Goal: Transaction & Acquisition: Subscribe to service/newsletter

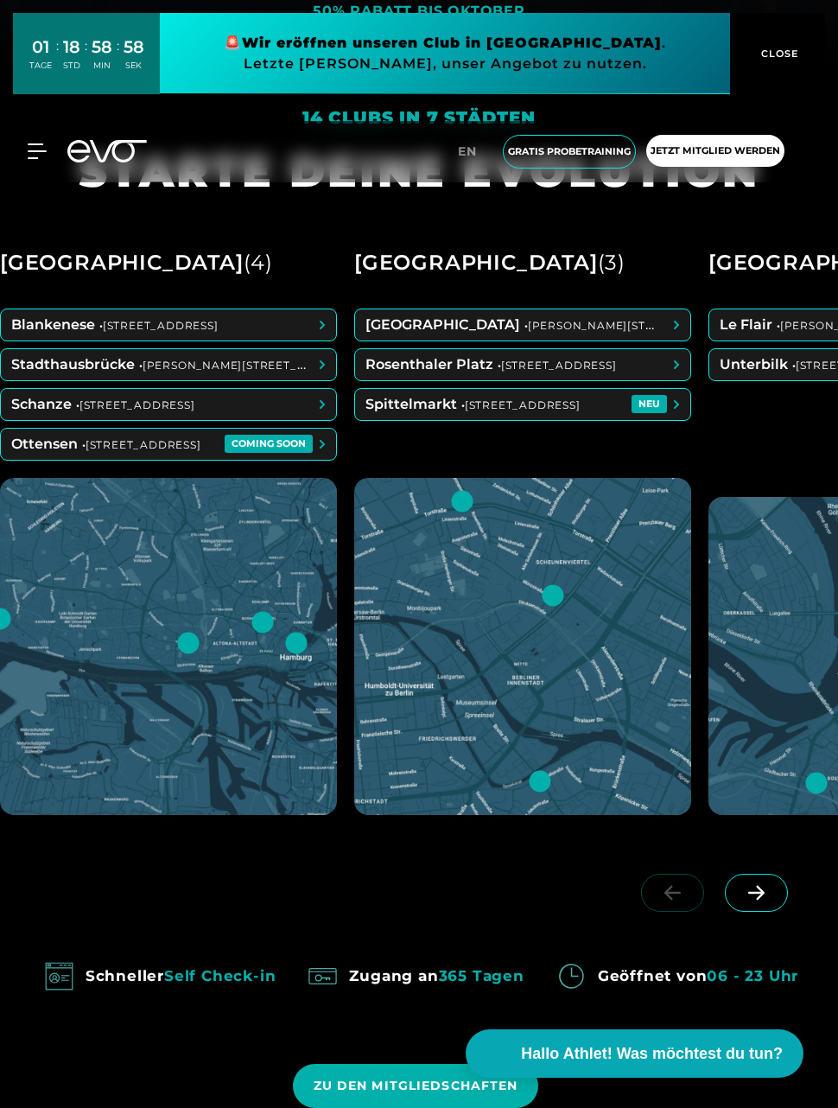
scroll to position [1038, 0]
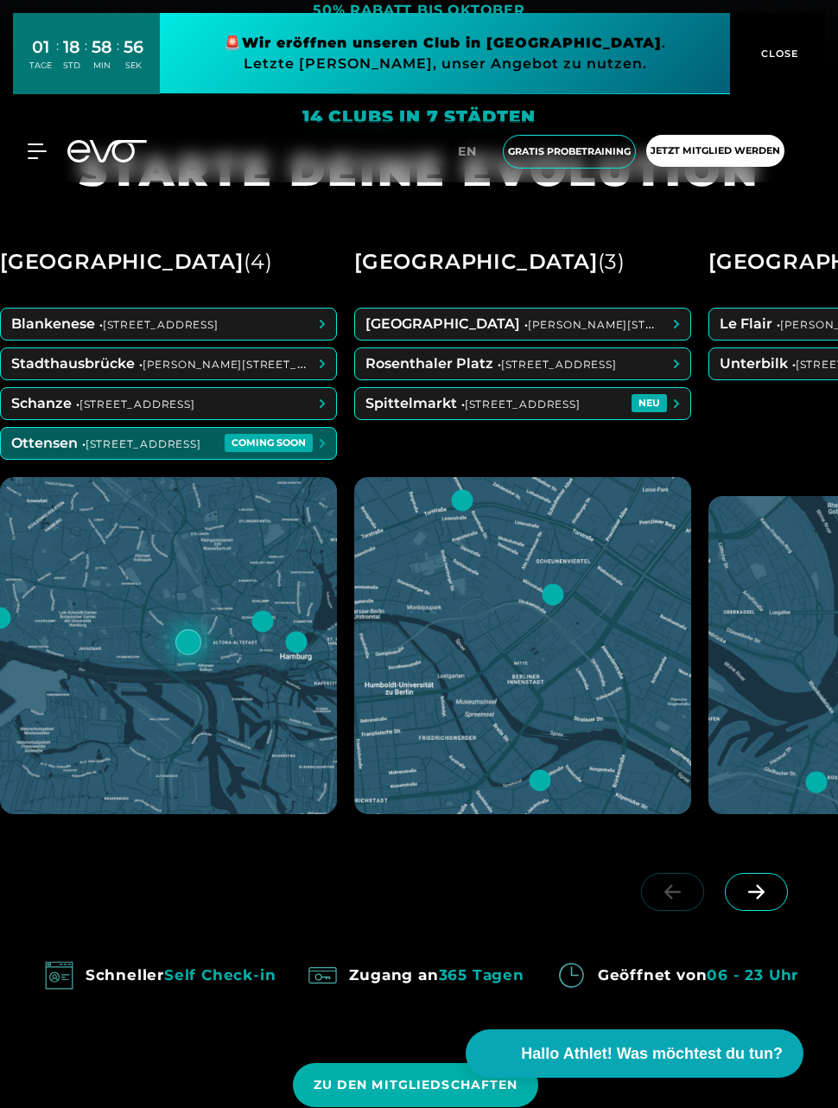
click at [302, 459] on span at bounding box center [168, 443] width 335 height 31
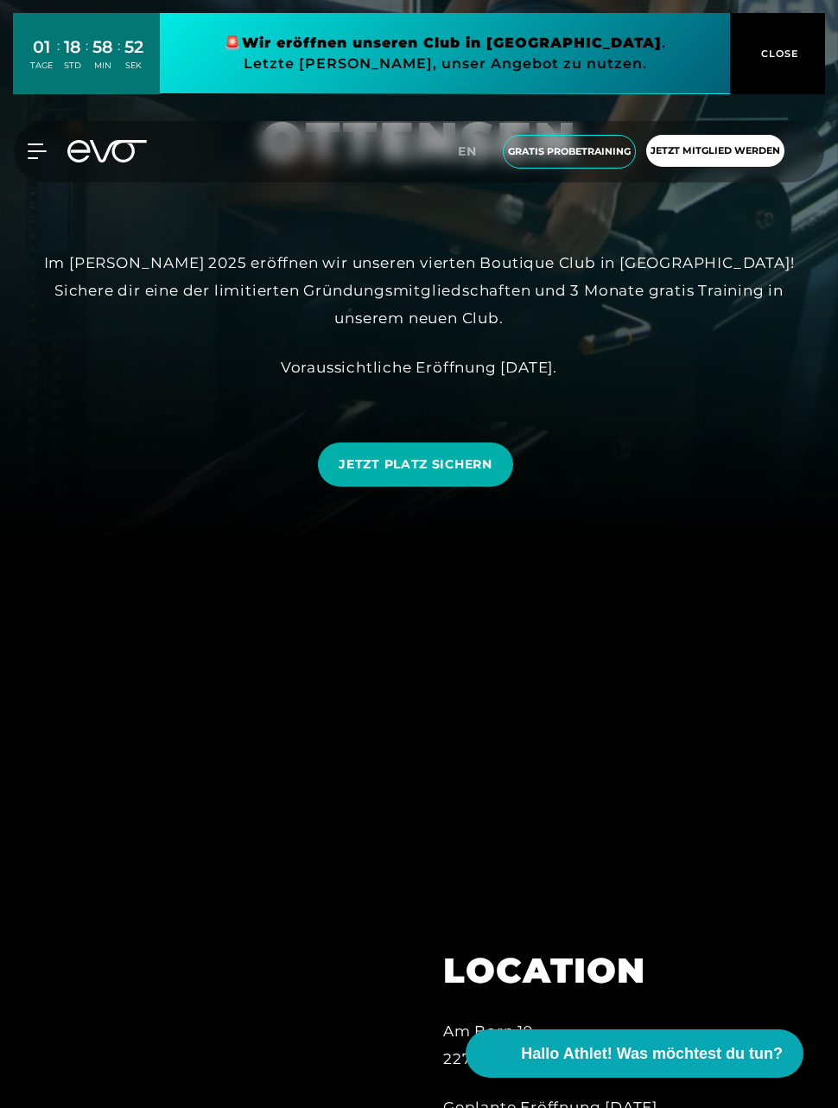
scroll to position [618, 0]
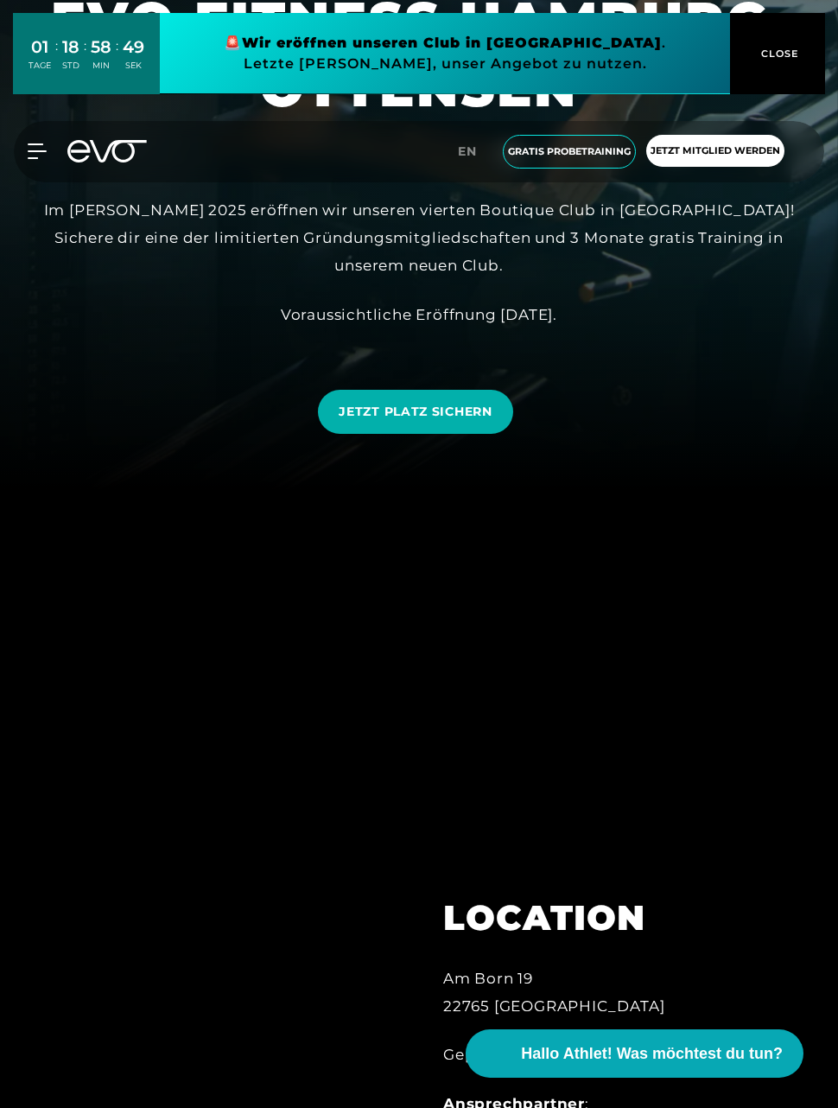
click at [487, 421] on span "JETZT PLATZ SICHERN" at bounding box center [415, 412] width 153 height 18
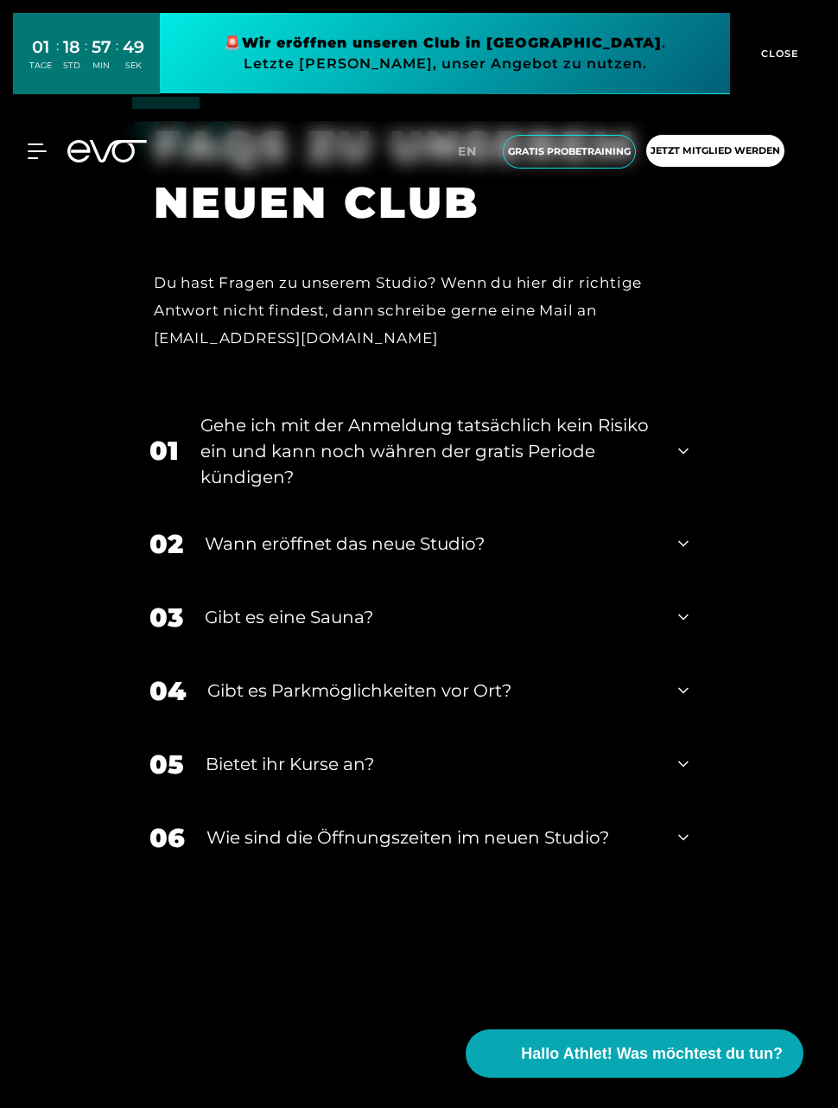
scroll to position [7301, 0]
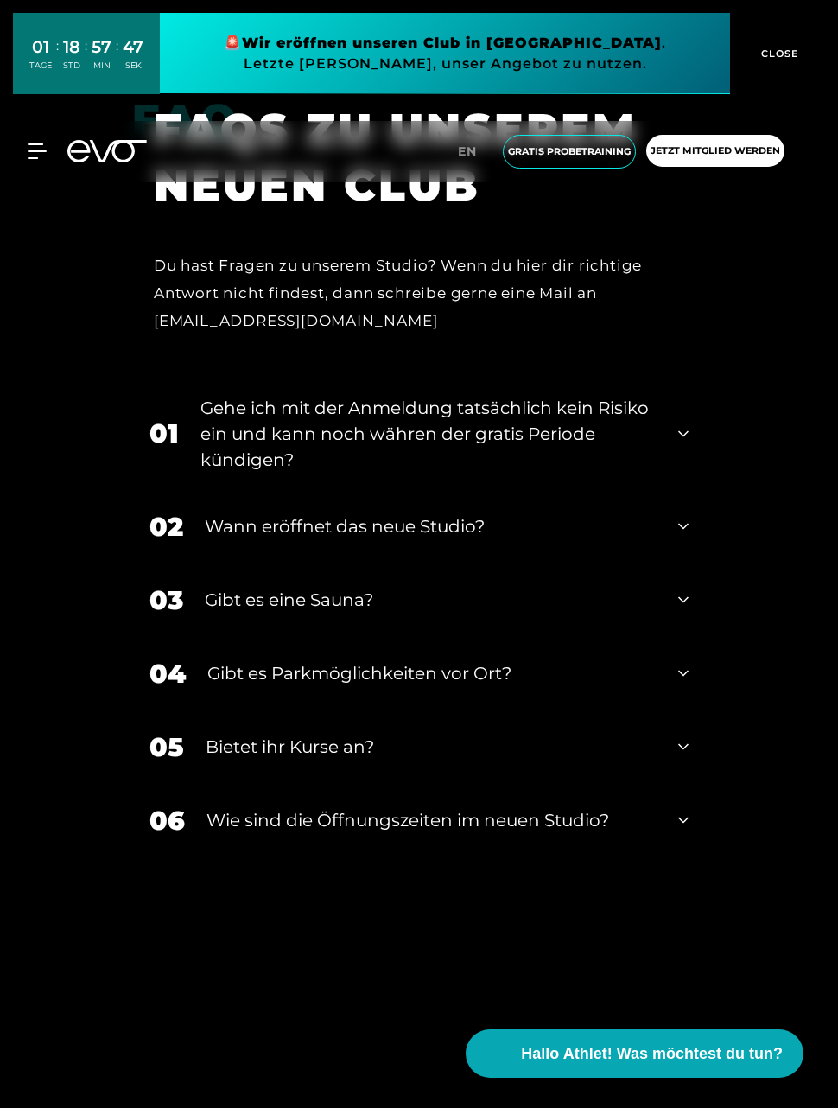
click at [678, 490] on div "01 Gehe ich mit der Anmeldung tatsächlich kein Risiko ein und kann noch währen …" at bounding box center [419, 434] width 574 height 112
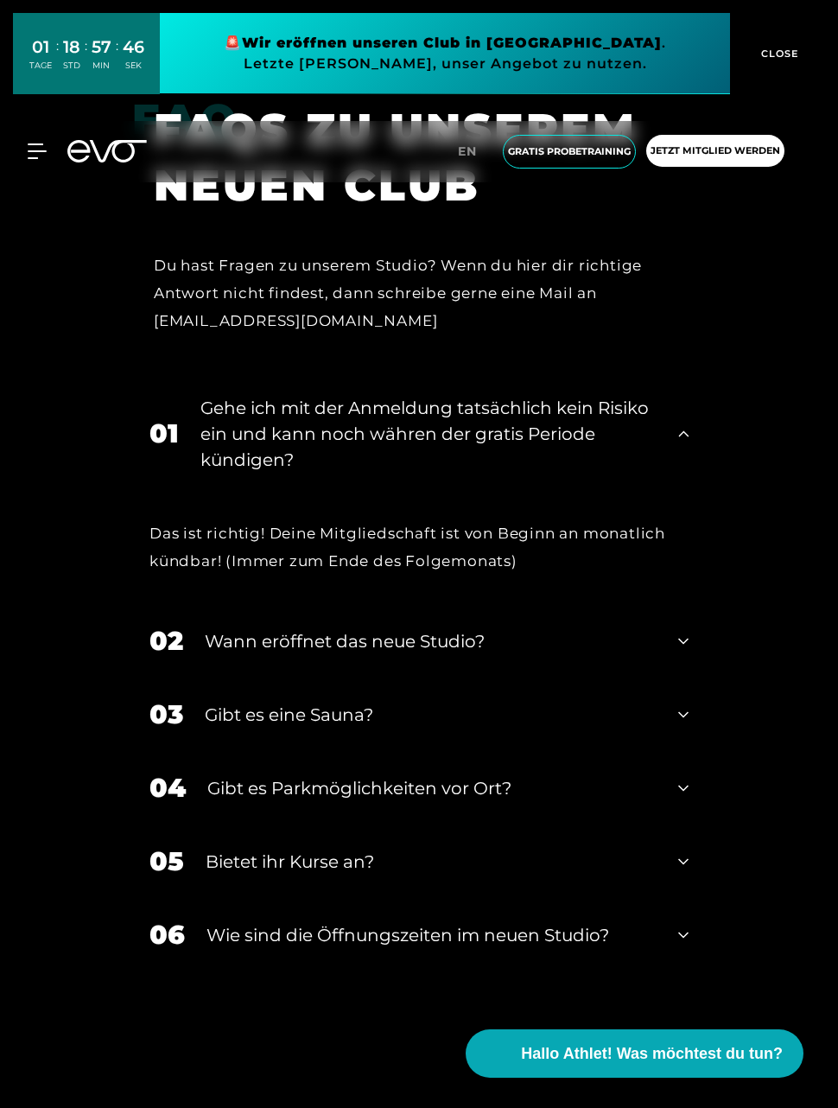
click at [689, 444] on icon at bounding box center [683, 433] width 10 height 21
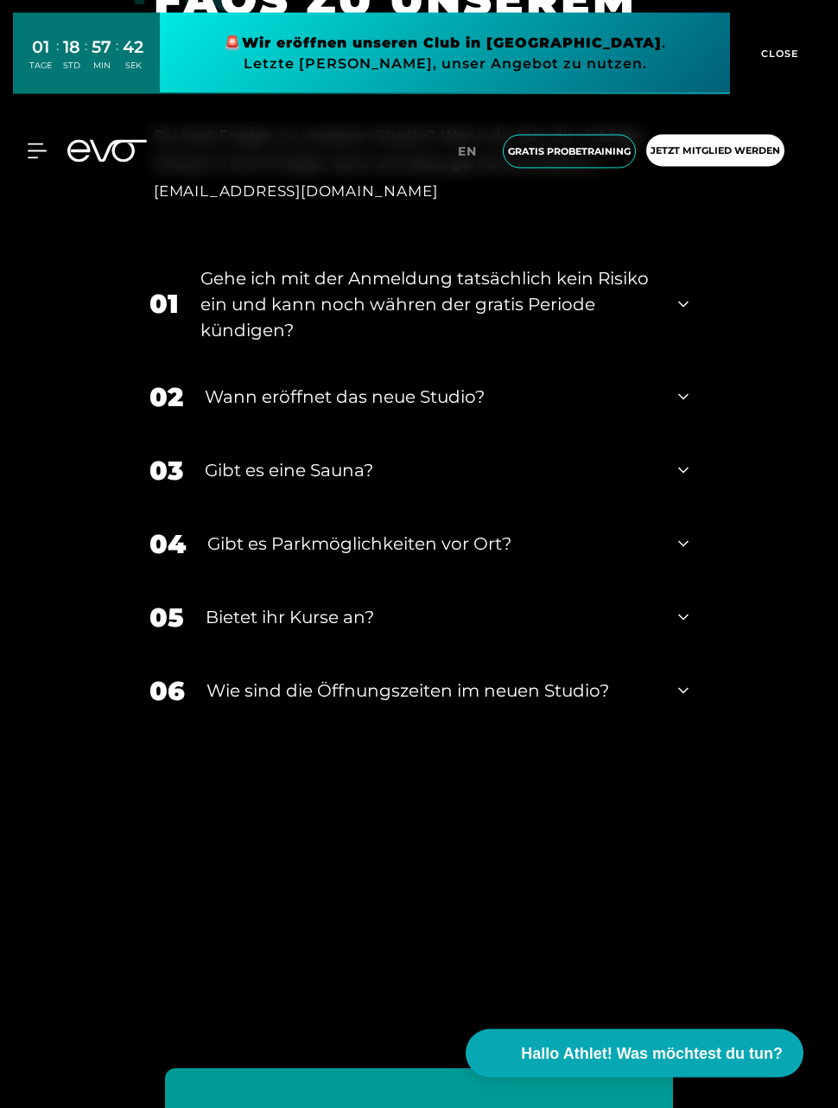
scroll to position [7434, 0]
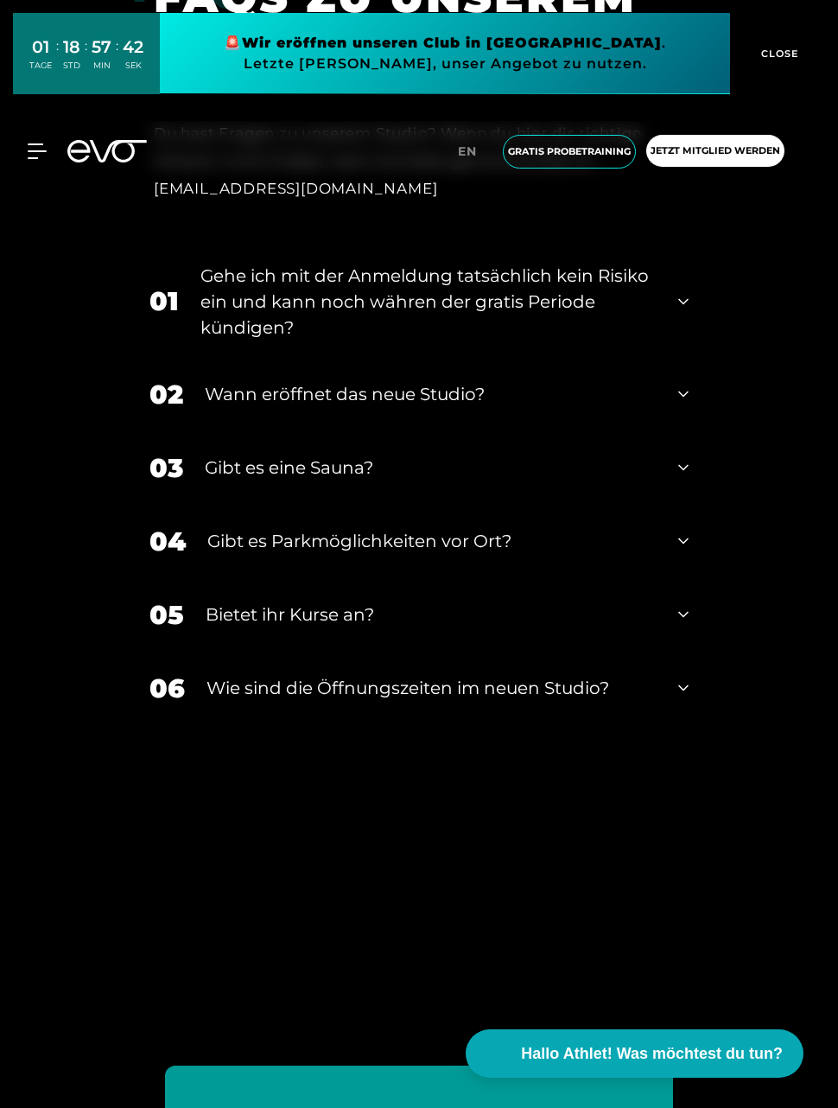
click at [673, 505] on div "03 Gibt es eine Sauna?" at bounding box center [419, 467] width 574 height 73
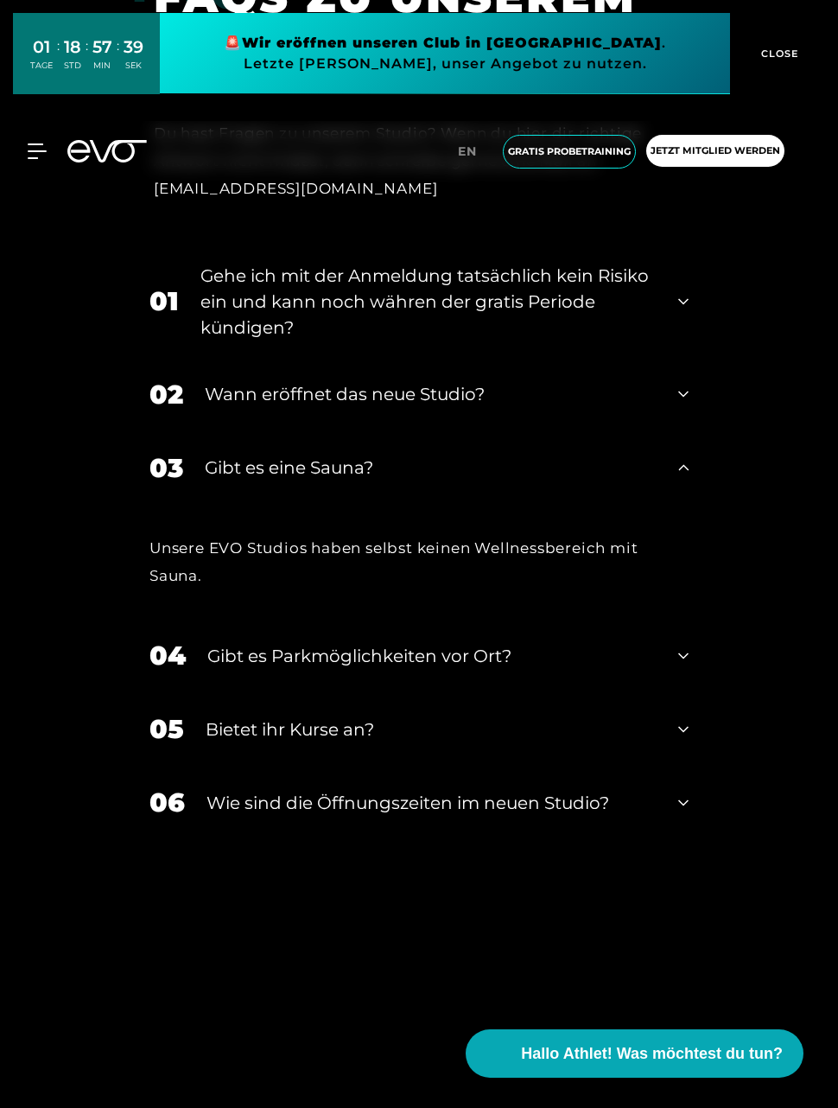
click at [671, 505] on div "03 Gibt es eine Sauna?" at bounding box center [419, 467] width 574 height 73
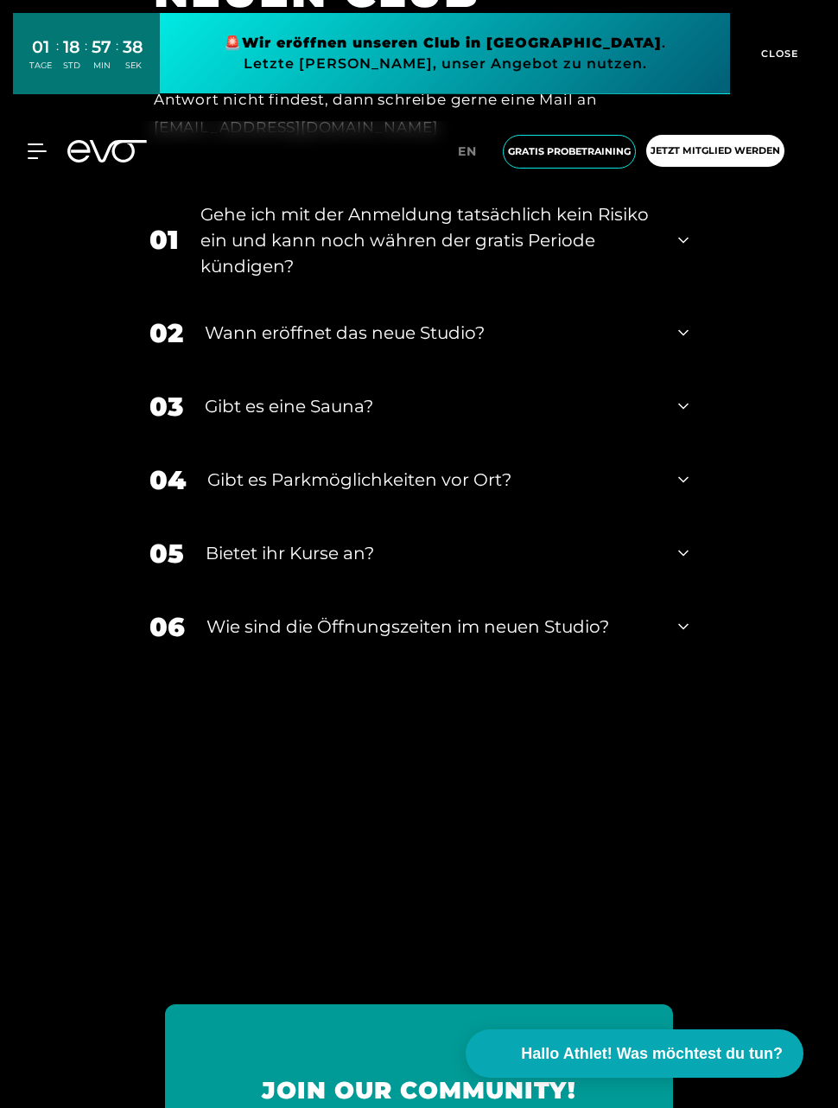
scroll to position [7503, 0]
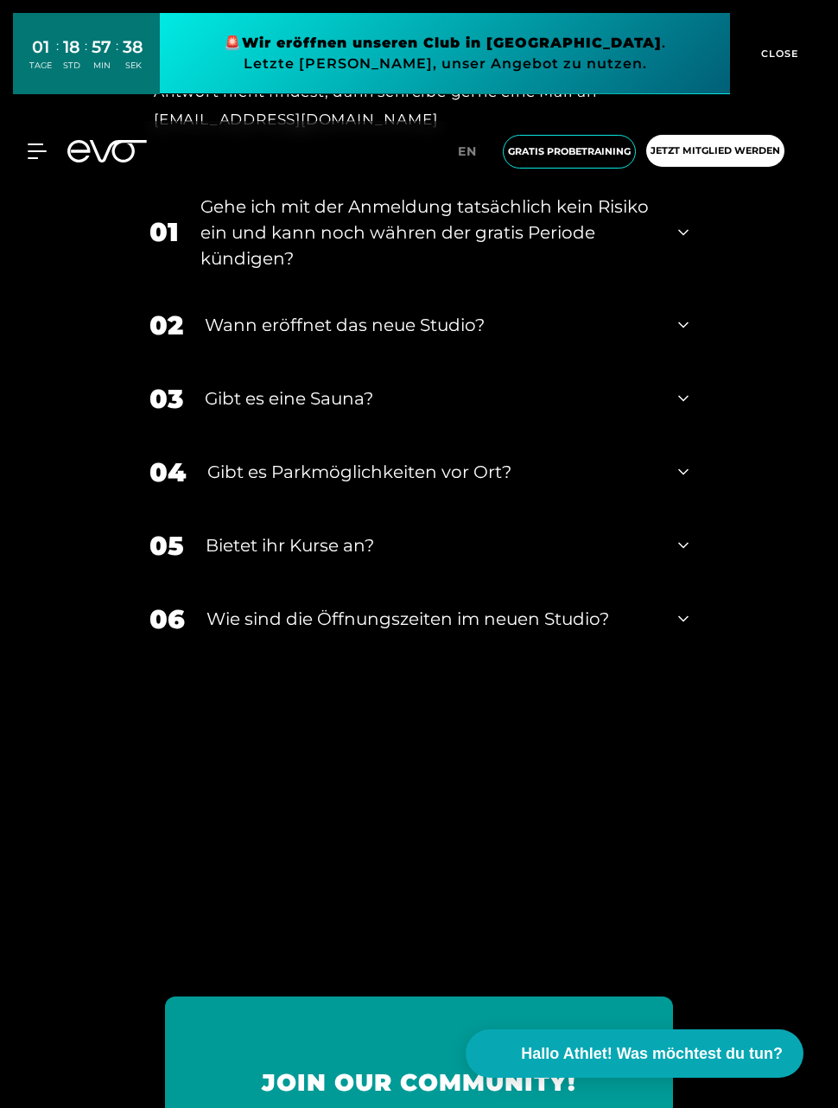
click at [681, 509] on div "04 Gibt es Parkmöglichkeiten vor Ort?" at bounding box center [419, 472] width 574 height 73
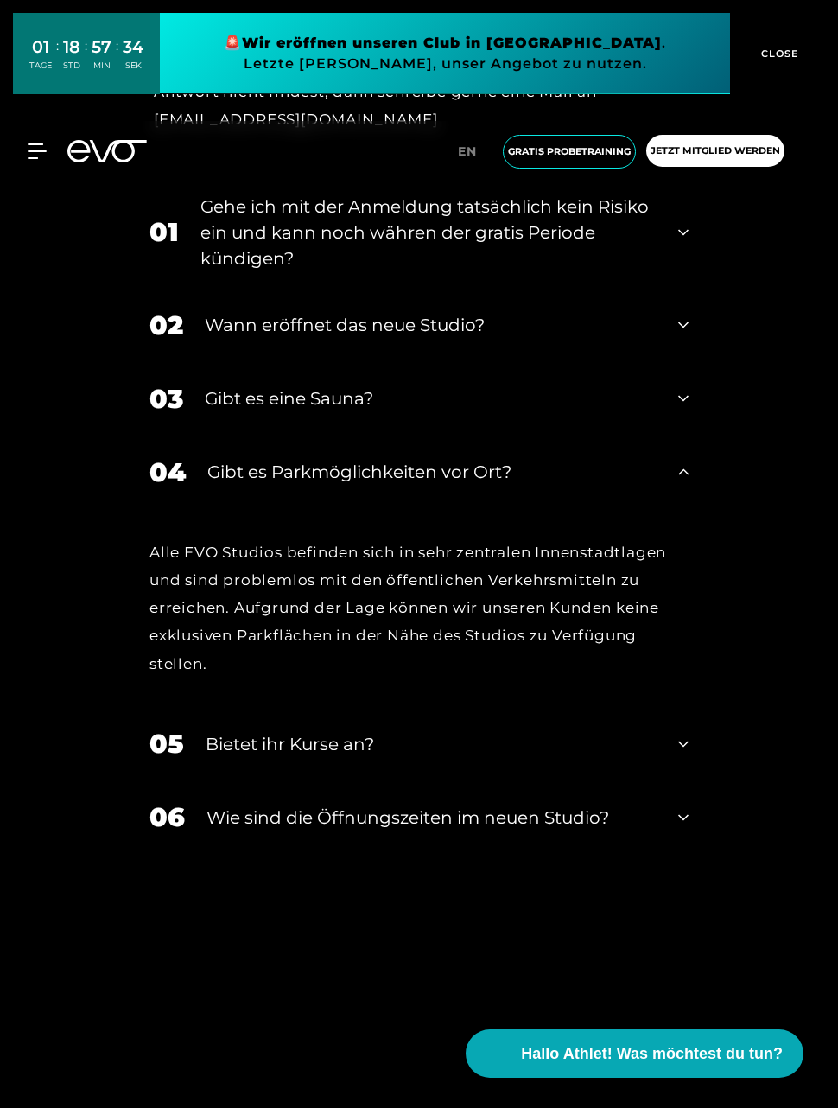
click at [684, 509] on div "04 Gibt es Parkmöglichkeiten vor Ort?" at bounding box center [419, 472] width 574 height 73
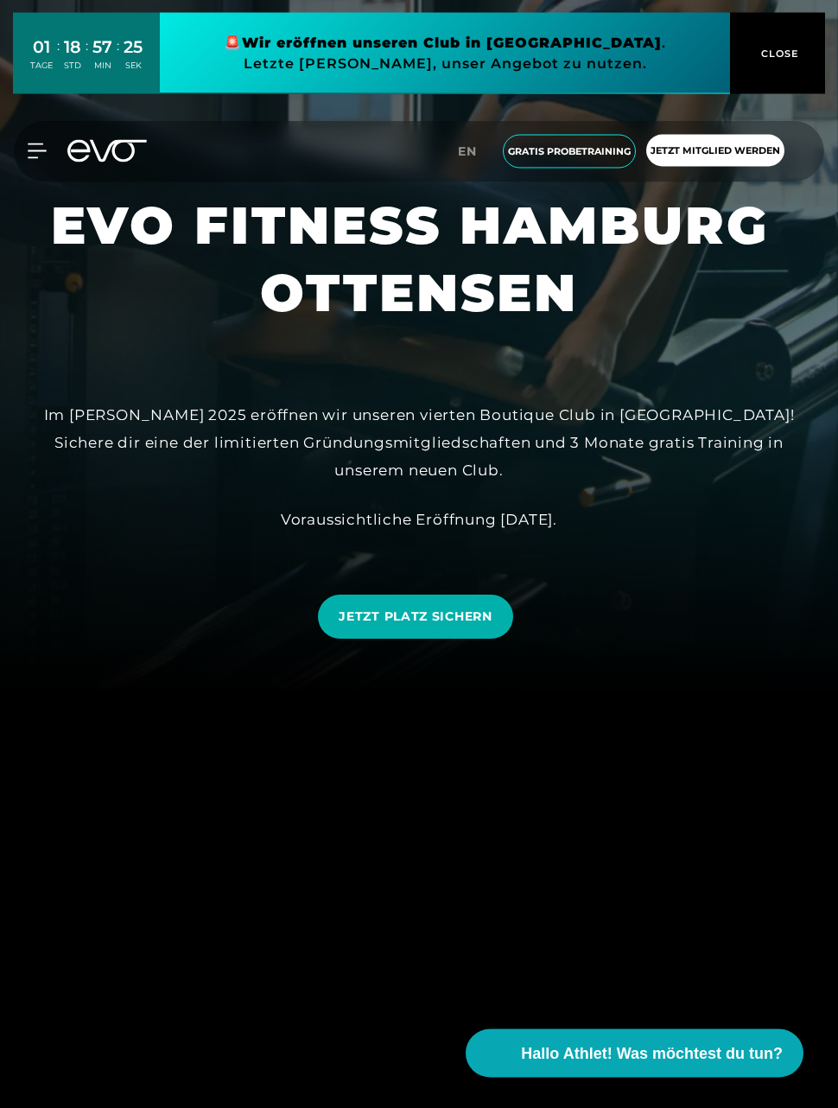
scroll to position [0, 0]
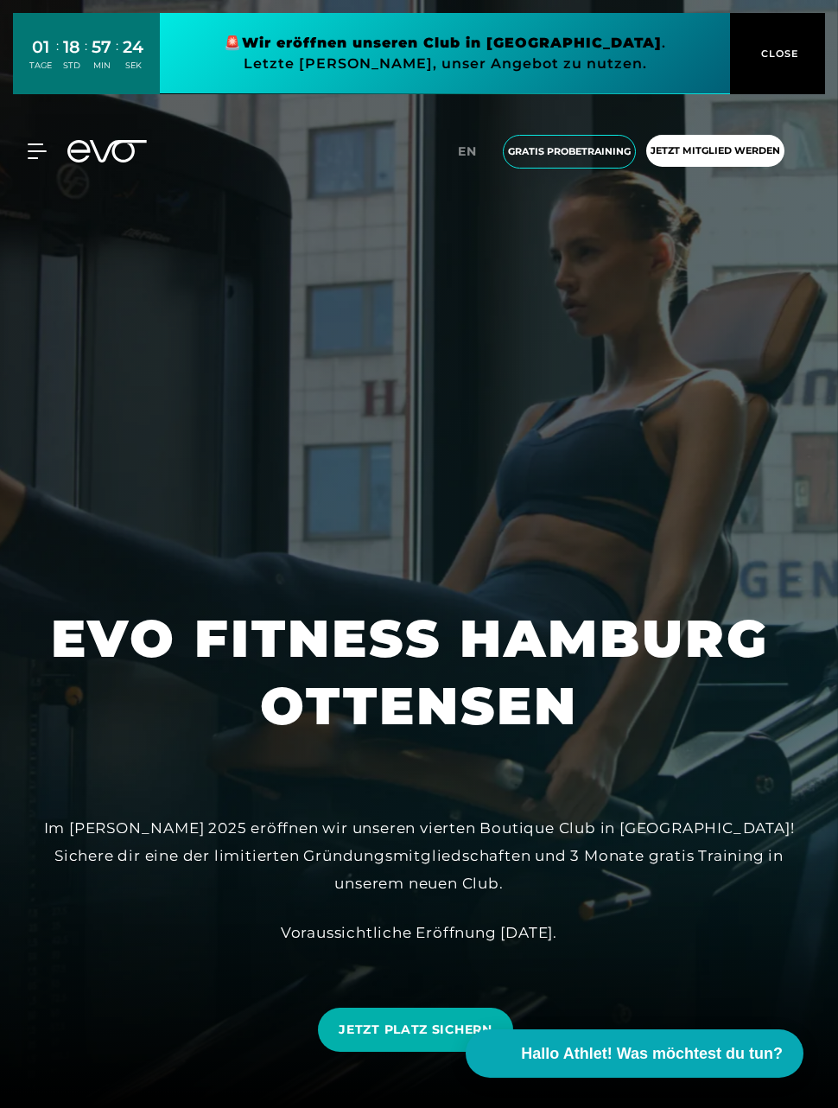
click at [772, 93] on button "CLOSE" at bounding box center [777, 53] width 95 height 81
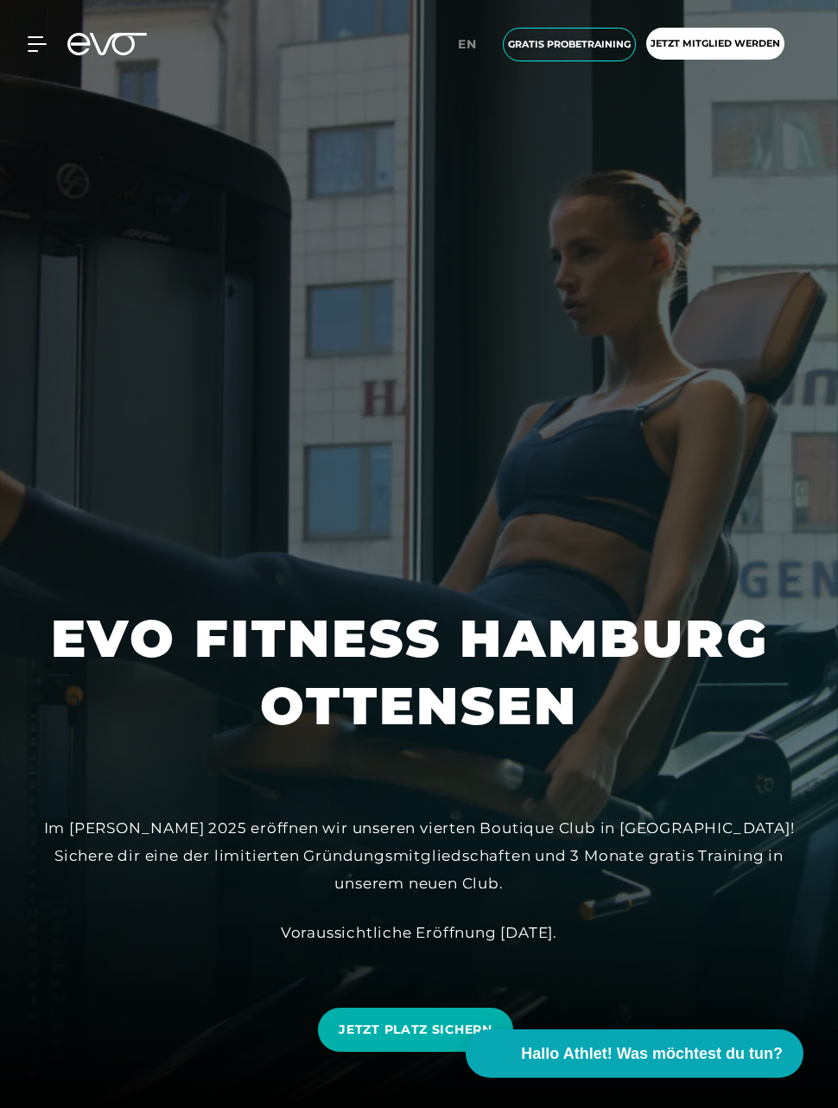
click at [10, 50] on div "MyEVO Login Über EVO Mitgliedschaften Probetraining TAGESPASS EVO Studios [GEOG…" at bounding box center [419, 44] width 838 height 89
click at [46, 47] on icon at bounding box center [37, 44] width 19 height 16
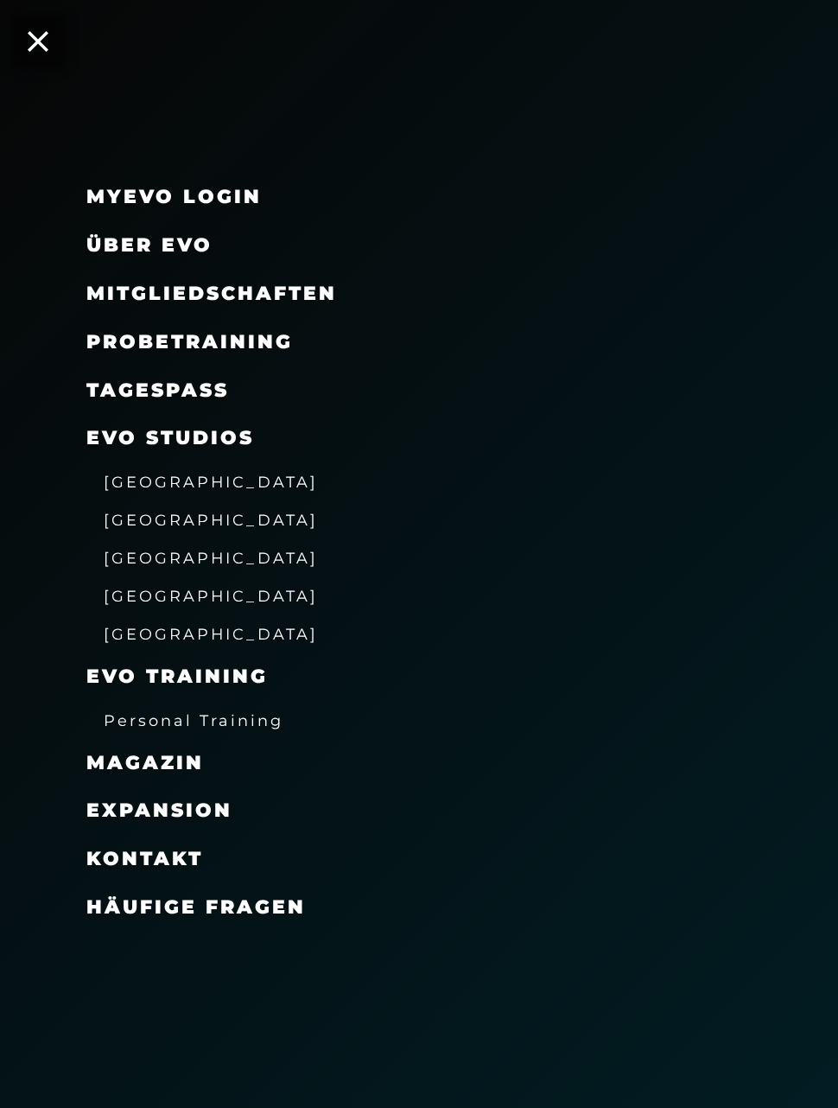
click at [293, 296] on span "Mitgliedschaften" at bounding box center [211, 293] width 251 height 23
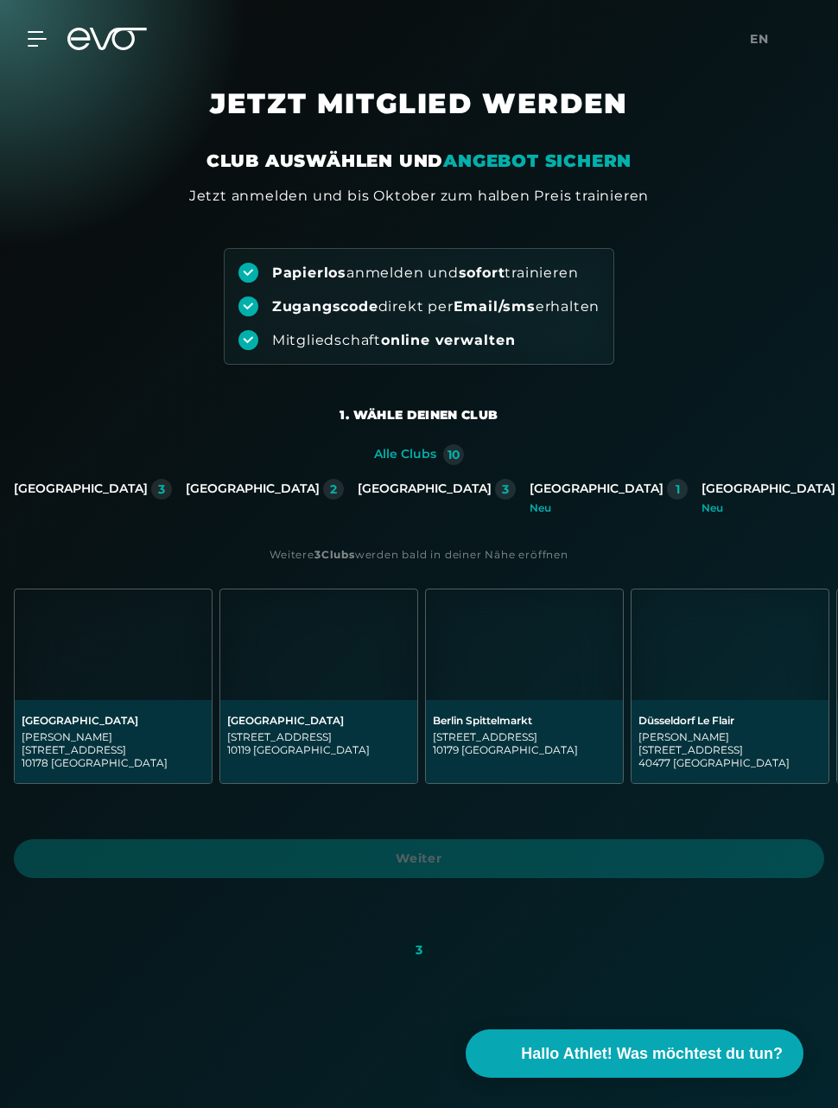
click at [46, 35] on icon at bounding box center [37, 39] width 19 height 16
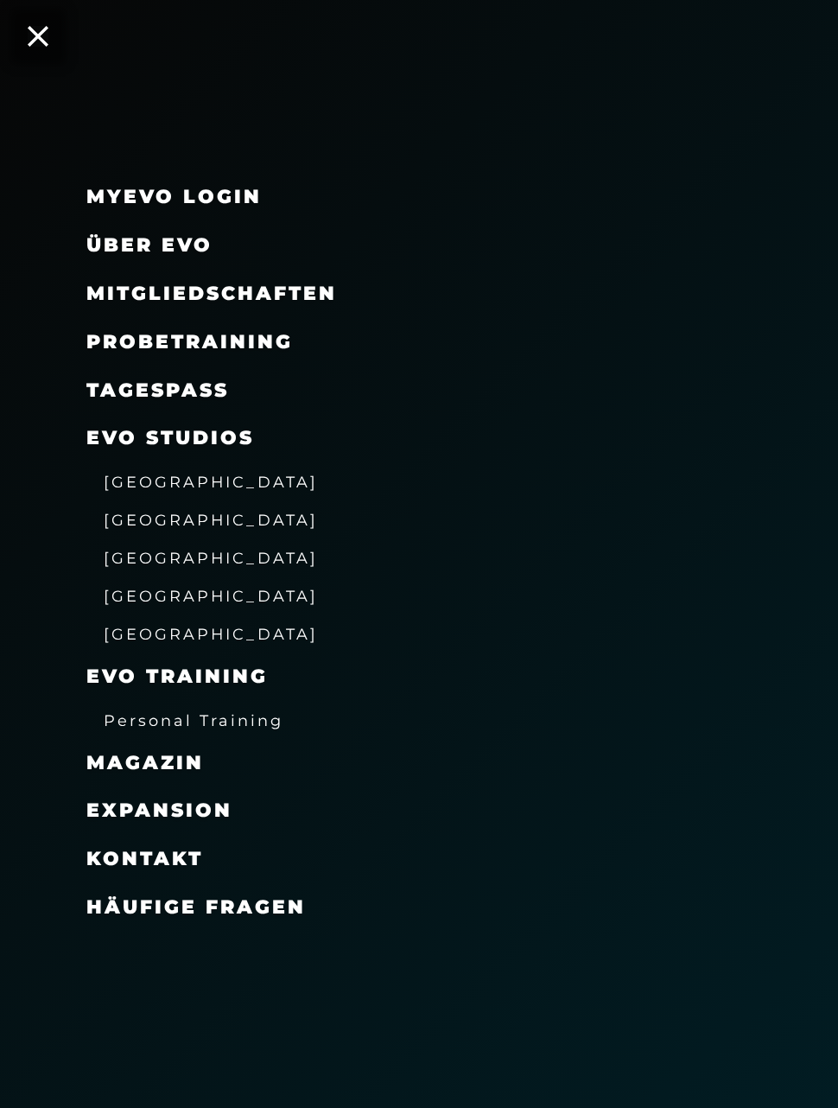
click at [167, 551] on span "[GEOGRAPHIC_DATA]" at bounding box center [211, 558] width 214 height 18
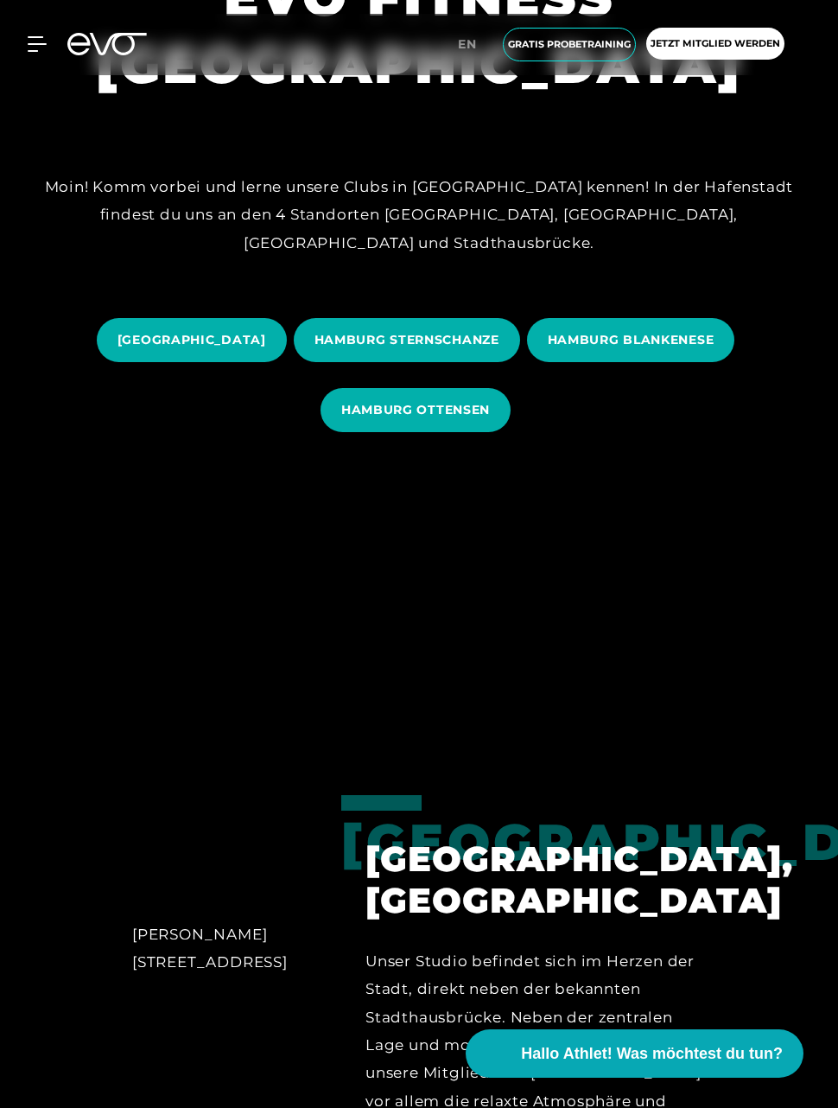
scroll to position [658, 0]
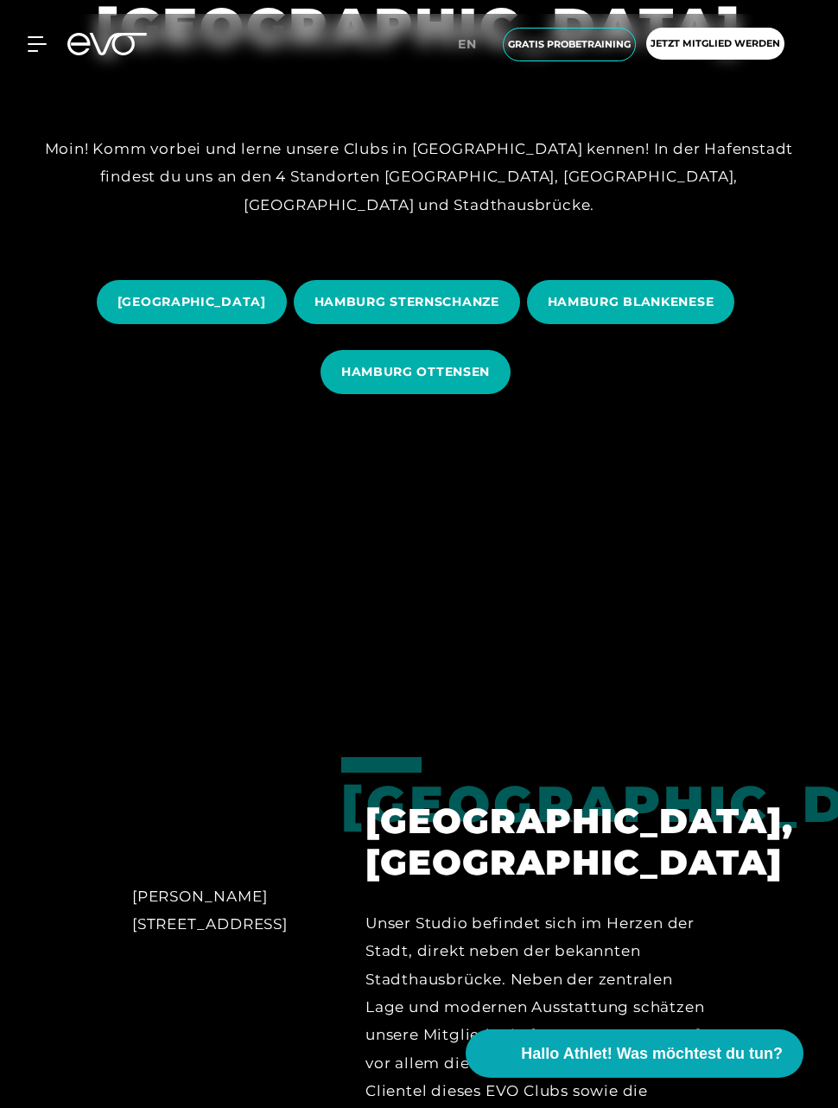
click at [494, 394] on span "HAMBURG OTTENSEN" at bounding box center [416, 372] width 190 height 44
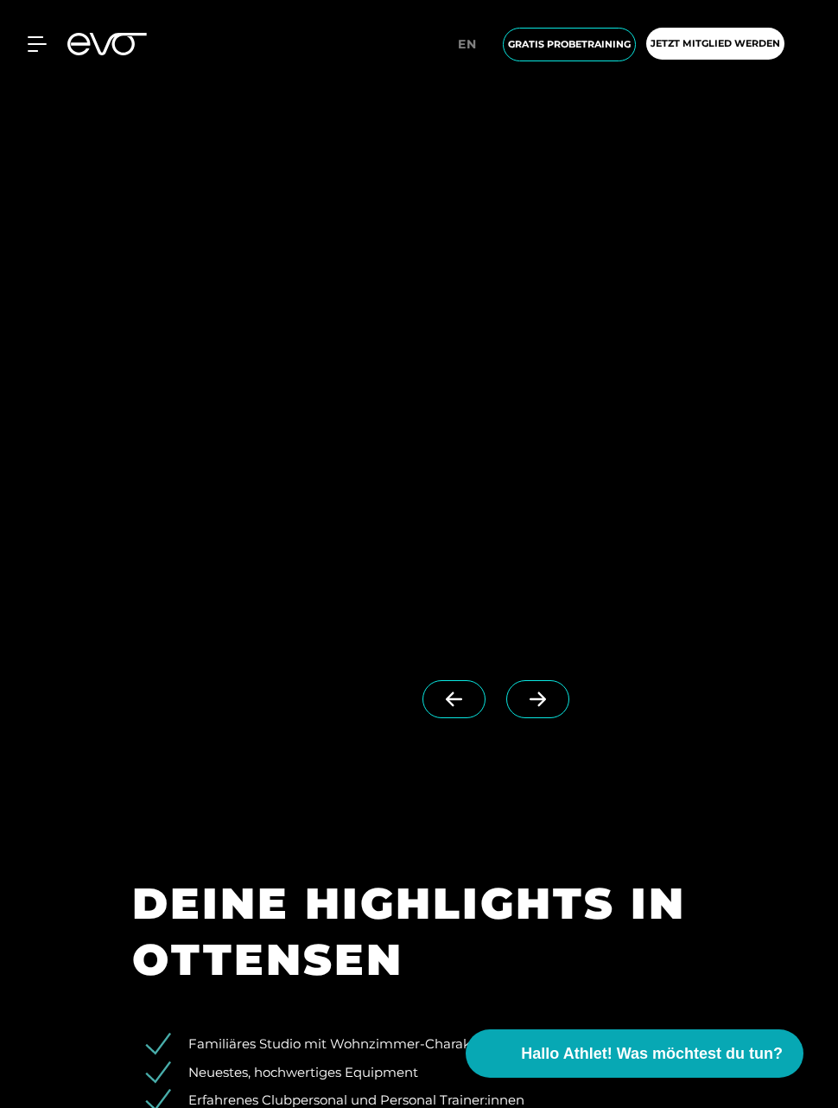
scroll to position [2205, 0]
click at [546, 709] on icon at bounding box center [538, 701] width 30 height 16
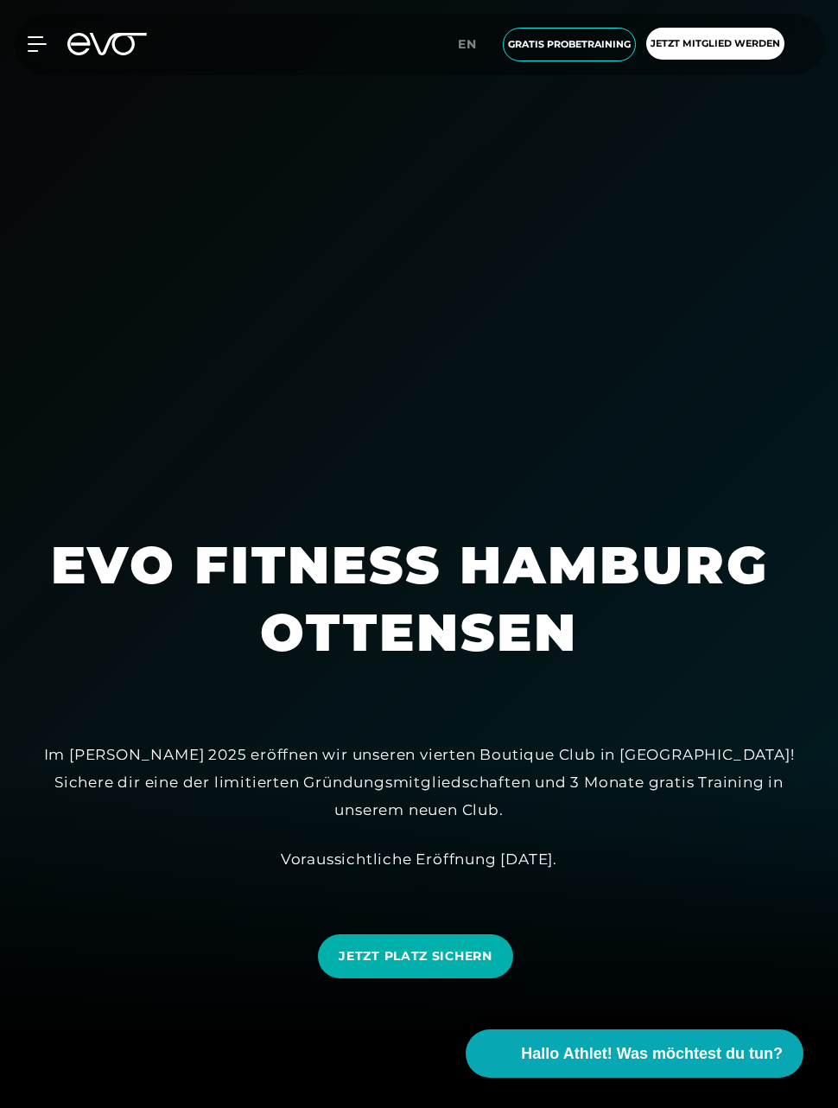
scroll to position [0, 0]
